Goal: Navigation & Orientation: Find specific page/section

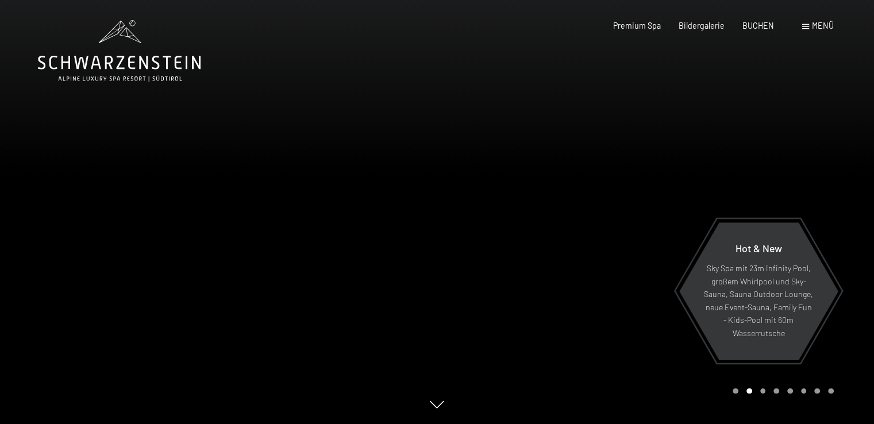
click at [804, 25] on span at bounding box center [805, 26] width 7 height 5
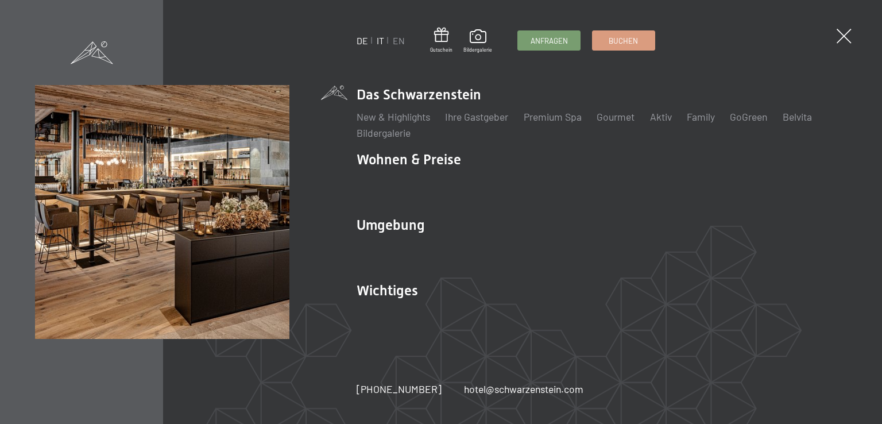
click at [380, 40] on link "IT" at bounding box center [380, 40] width 7 height 11
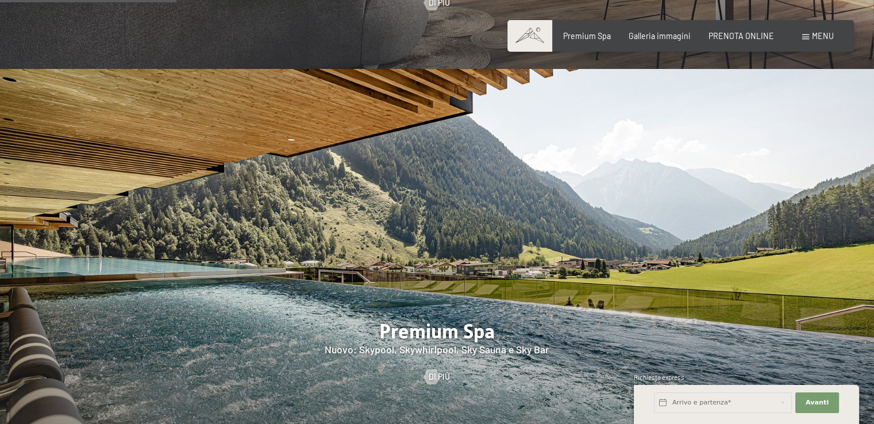
scroll to position [1321, 0]
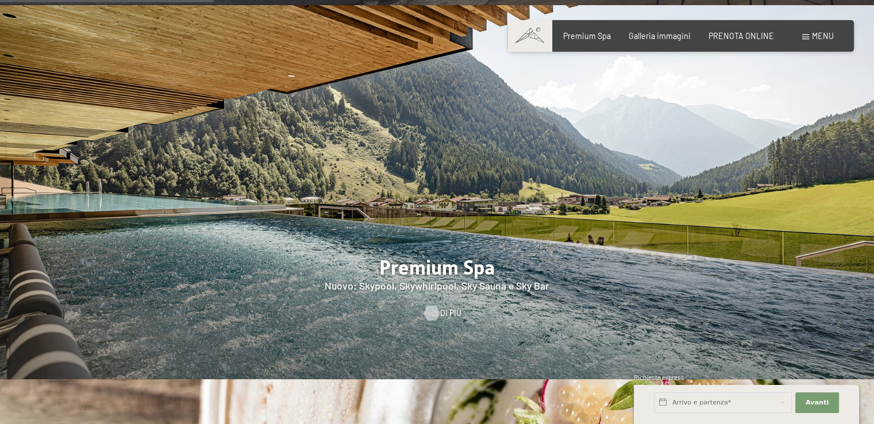
click at [443, 307] on span "Di più" at bounding box center [450, 312] width 21 height 11
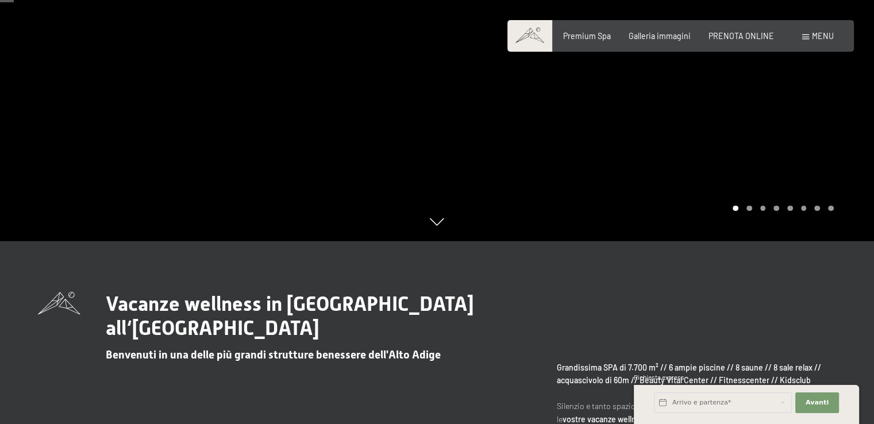
scroll to position [115, 0]
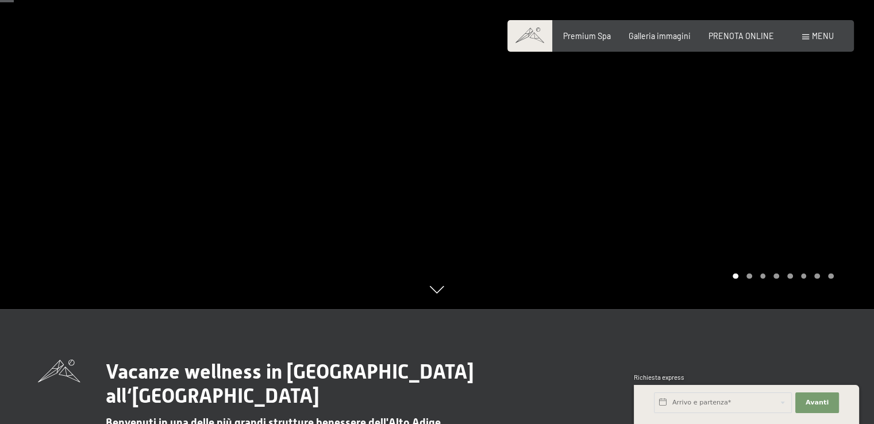
click at [765, 276] on div "Carousel Pagination" at bounding box center [780, 276] width 105 height 6
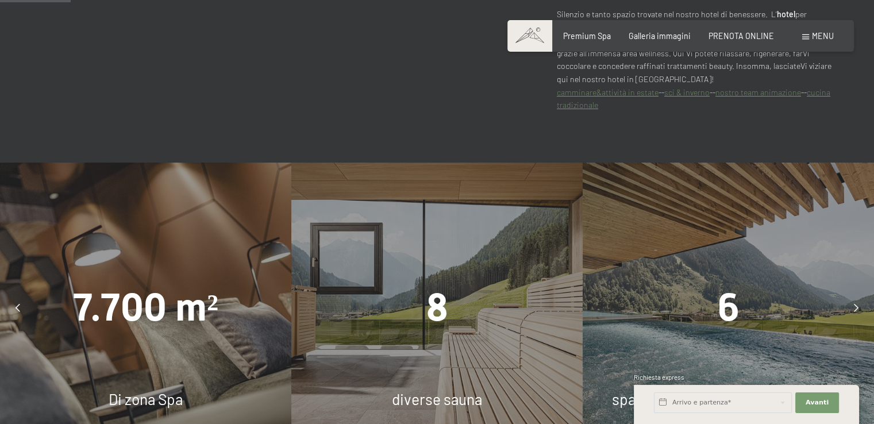
scroll to position [747, 0]
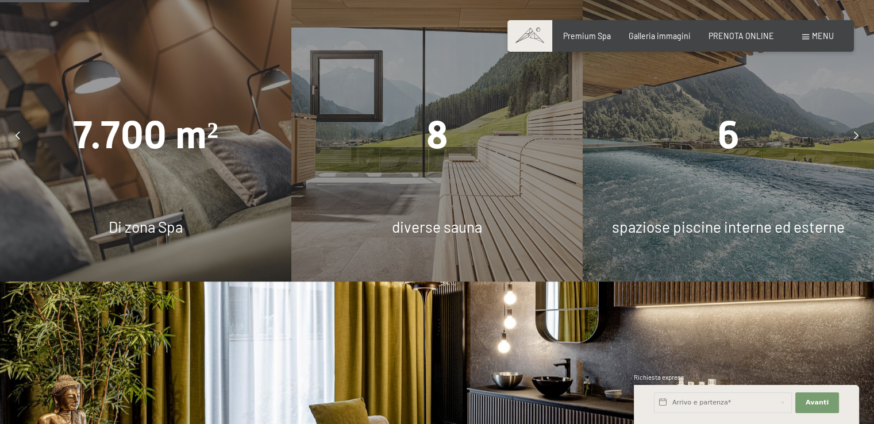
click at [853, 134] on icon at bounding box center [855, 136] width 5 height 8
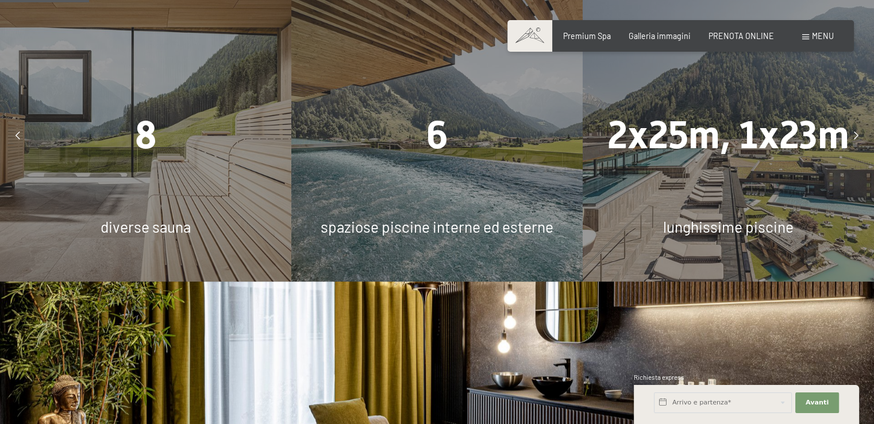
click at [855, 133] on icon at bounding box center [855, 136] width 5 height 8
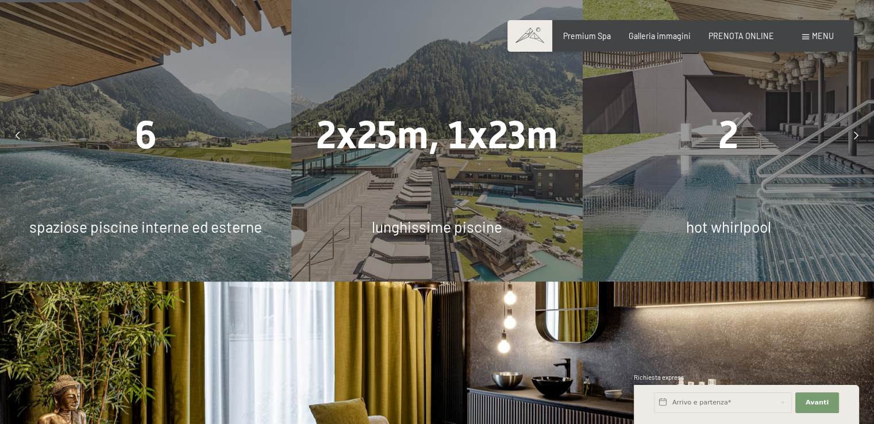
click at [858, 134] on div at bounding box center [855, 135] width 25 height 25
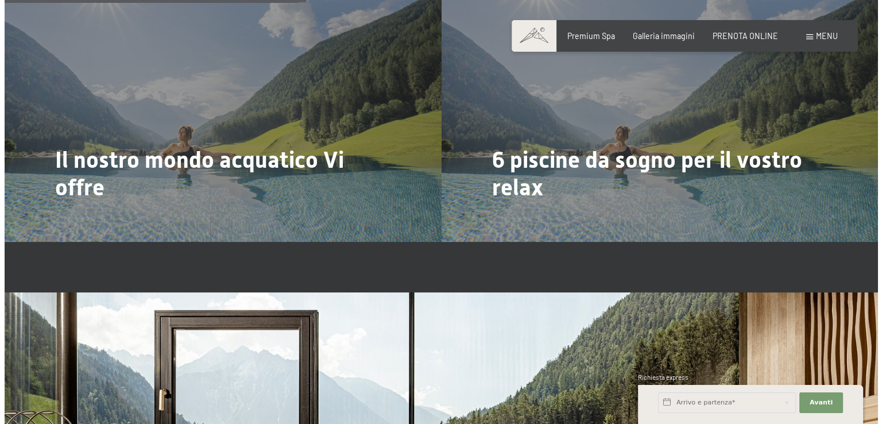
scroll to position [2527, 0]
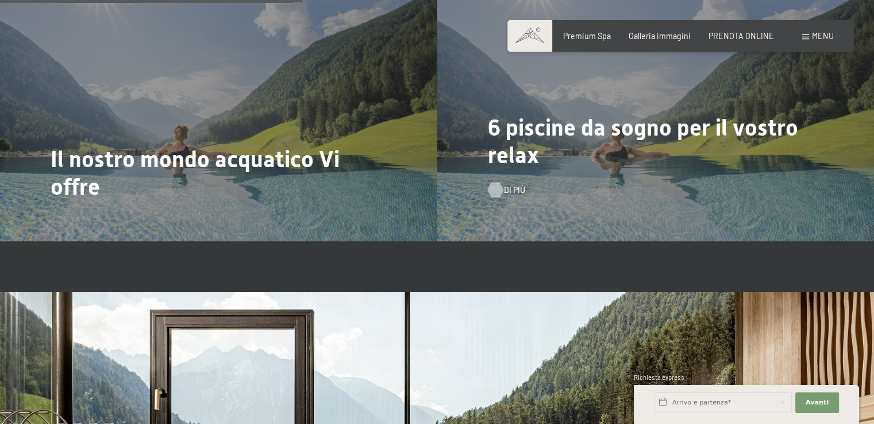
click at [499, 189] on div at bounding box center [494, 189] width 9 height 15
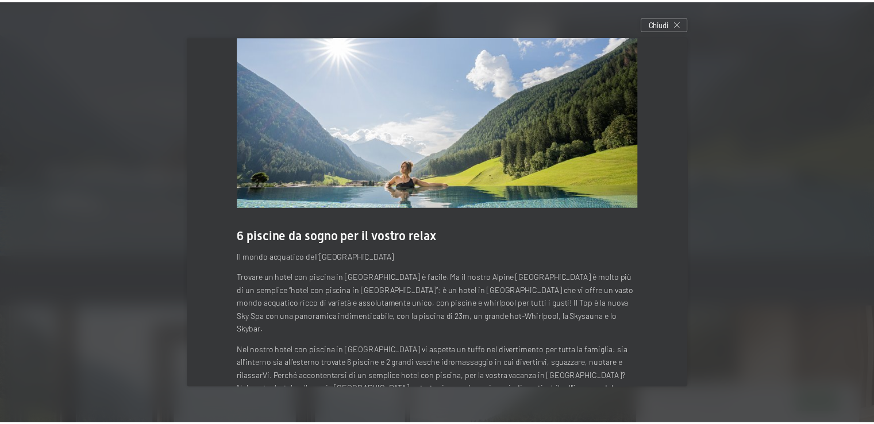
scroll to position [0, 0]
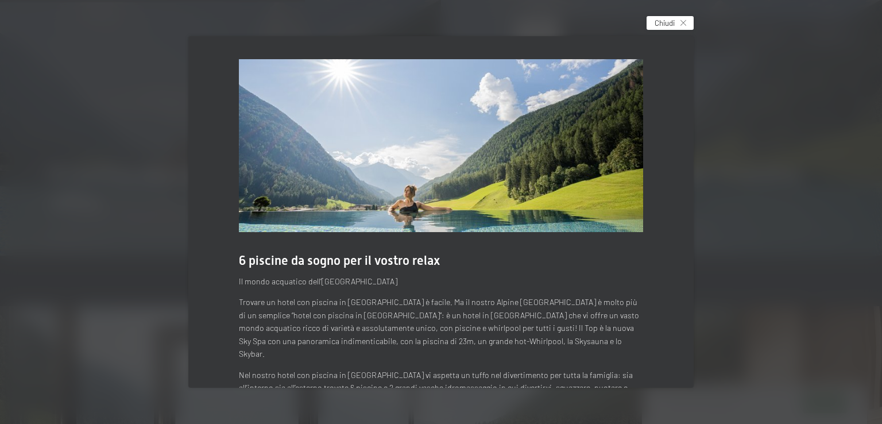
click at [671, 25] on span "Chiudi" at bounding box center [665, 23] width 20 height 10
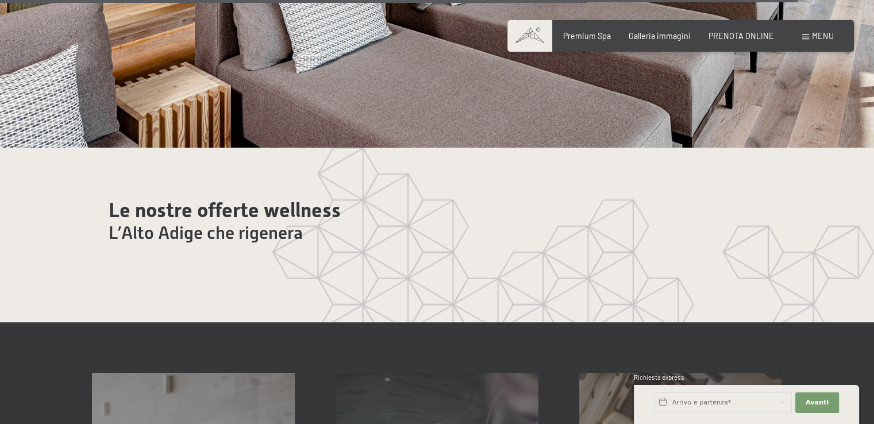
scroll to position [5632, 0]
